Goal: Task Accomplishment & Management: Manage account settings

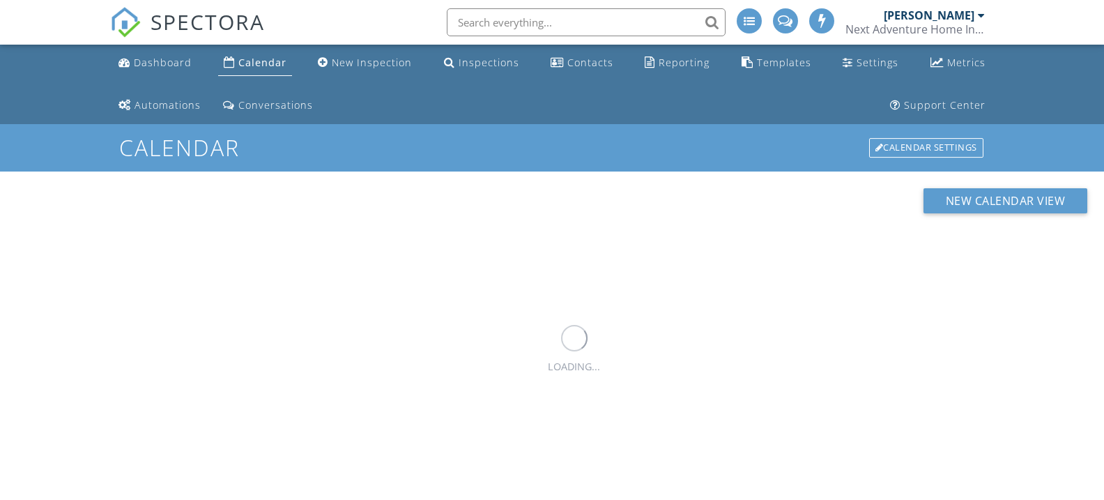
scroll to position [1, 1]
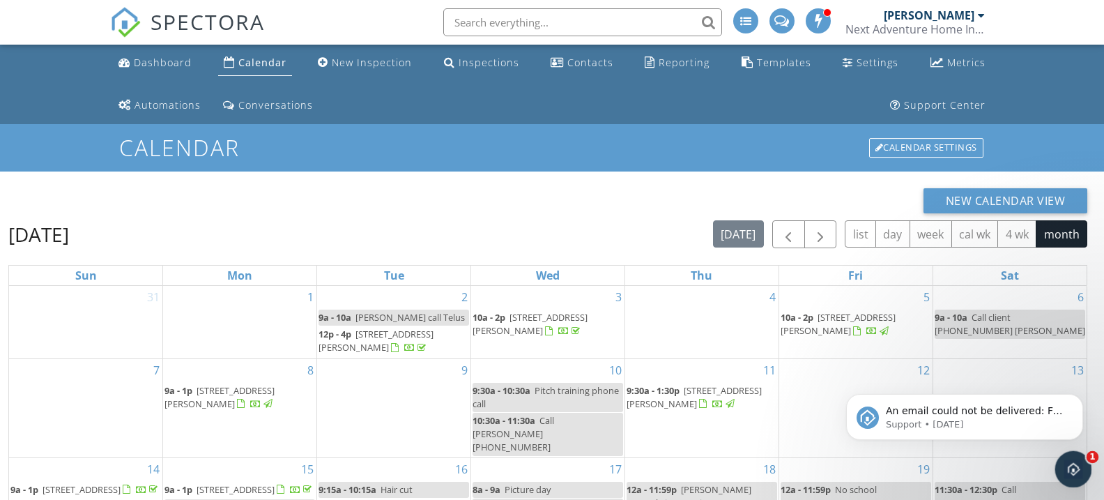
drag, startPoint x: 1075, startPoint y: 470, endPoint x: 1059, endPoint y: 469, distance: 16.0
click at [1076, 470] on icon "Open Intercom Messenger" at bounding box center [1071, 467] width 23 height 23
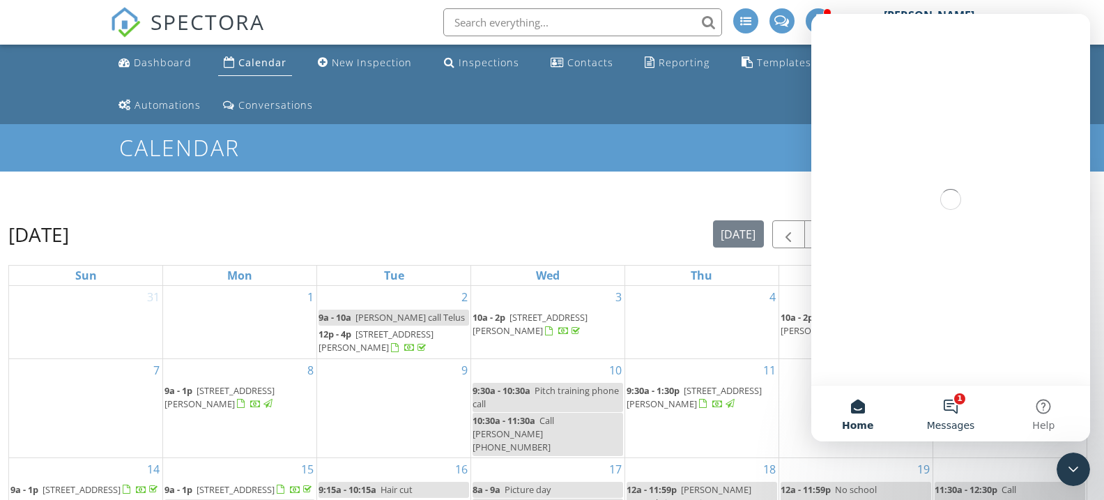
click at [960, 404] on button "1 Messages" at bounding box center [950, 413] width 93 height 56
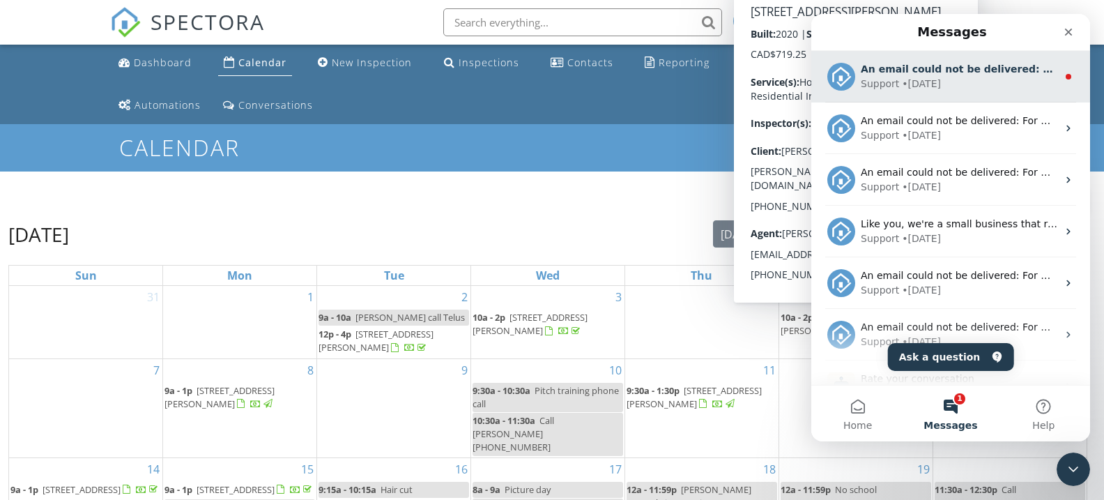
click at [922, 87] on div "• [DATE]" at bounding box center [921, 84] width 39 height 15
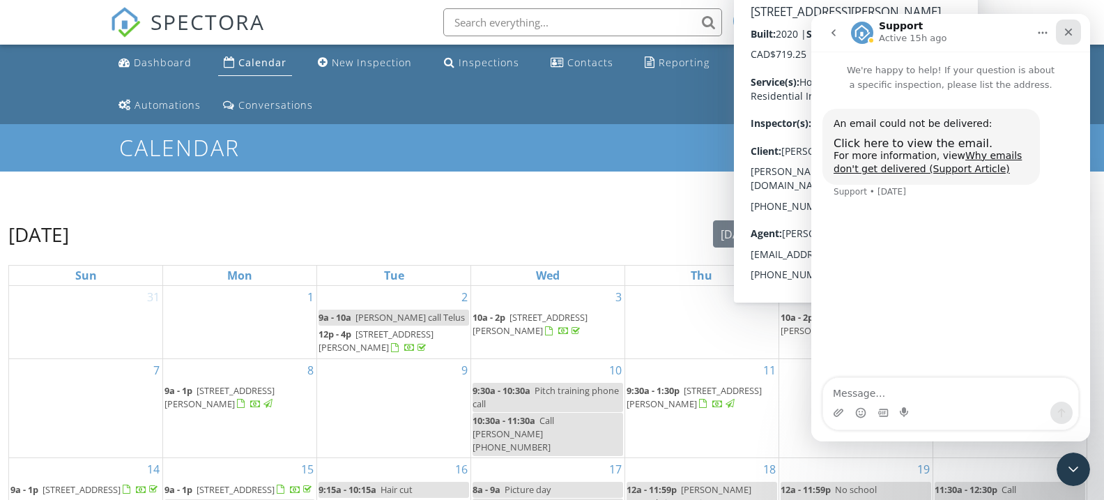
click at [1067, 31] on icon "Close" at bounding box center [1069, 33] width 8 height 8
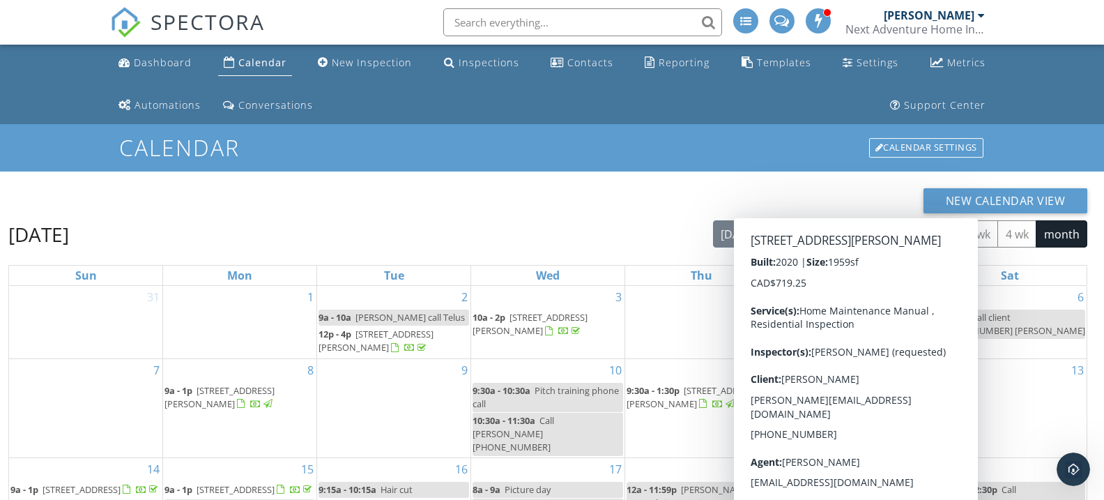
click at [573, 187] on div "New Calendar View September 2025 today list day week cal wk 4 wk month Sun Mon …" at bounding box center [552, 449] width 1104 height 557
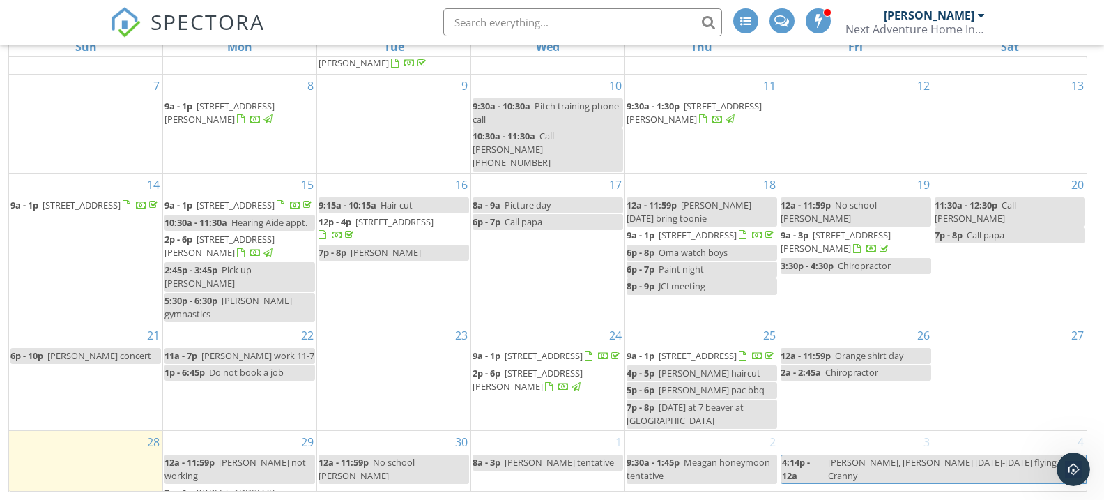
scroll to position [228, 0]
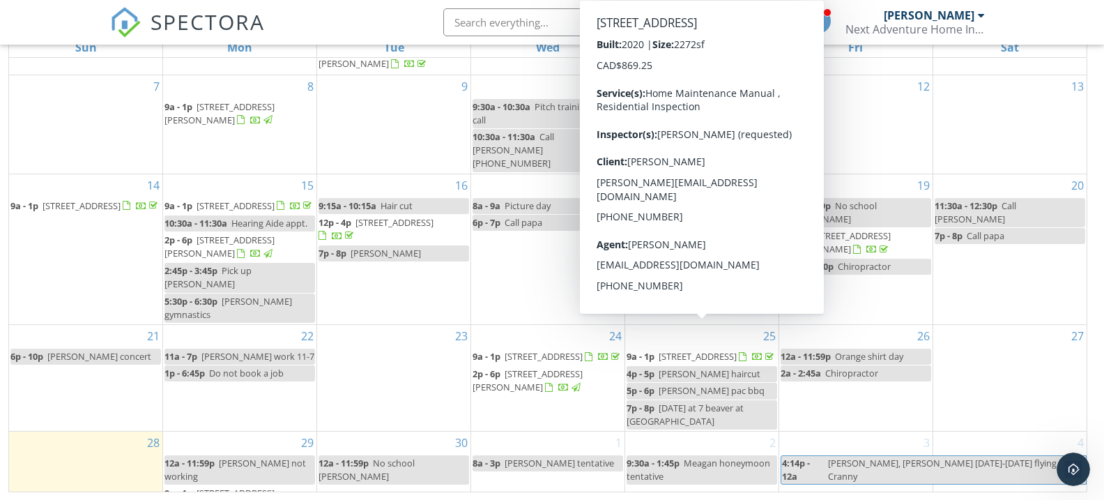
click at [682, 350] on span "1100 Bearbrook Rd, Central Kootenay B V0B 1G8" at bounding box center [698, 356] width 78 height 13
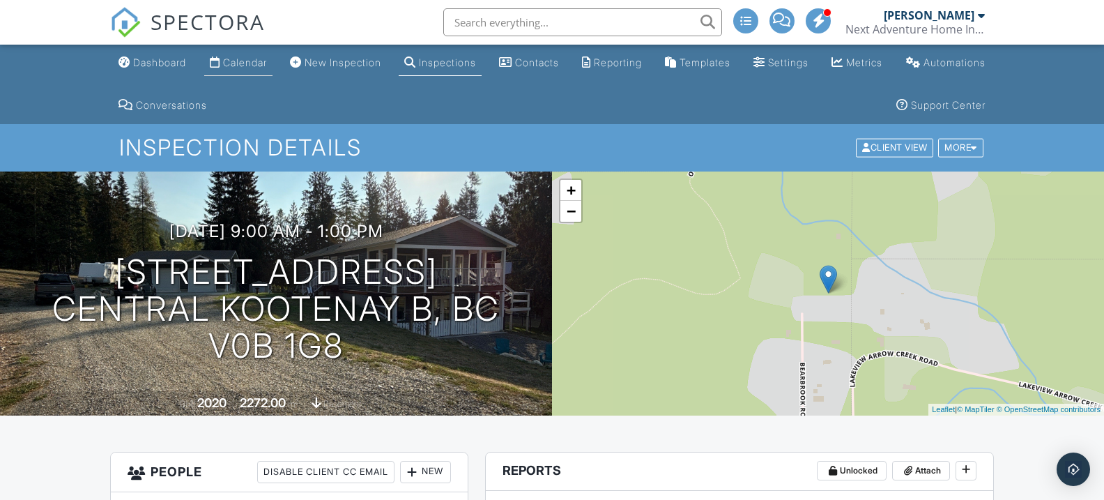
click at [267, 67] on div "Calendar" at bounding box center [245, 62] width 44 height 12
